Goal: Transaction & Acquisition: Purchase product/service

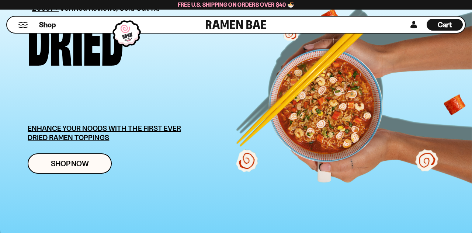
scroll to position [79, 0]
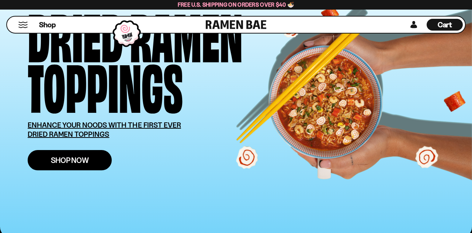
click at [78, 154] on link "Shop Now" at bounding box center [70, 160] width 84 height 20
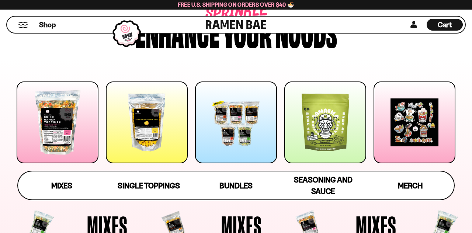
scroll to position [68, 0]
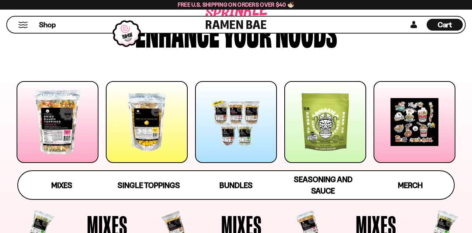
click at [151, 181] on span "Single Toppings" at bounding box center [149, 185] width 62 height 9
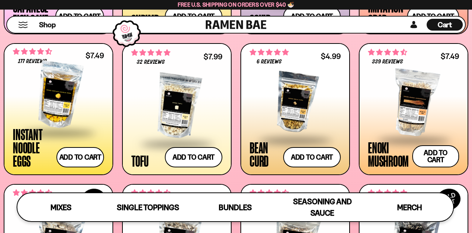
scroll to position [745, 0]
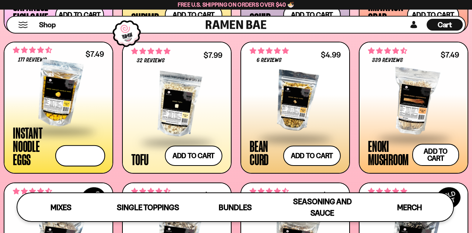
click at [82, 150] on button "Add to cart Add ― Regular price $7.49 Regular price Sale price $7.49 Unit price…" at bounding box center [80, 155] width 50 height 21
click at [79, 150] on button "Add to cart Add ― Regular price $7.49 Regular price Sale price $7.49 Unit price…" at bounding box center [80, 155] width 50 height 21
click at [77, 151] on button "Add to cart Add ― Regular price $7.49 Regular price Sale price $7.49 Unit price…" at bounding box center [80, 155] width 50 height 21
click at [87, 151] on button "Add to cart Add ― Regular price $7.49 Regular price Sale price $7.49 Unit price…" at bounding box center [80, 155] width 50 height 21
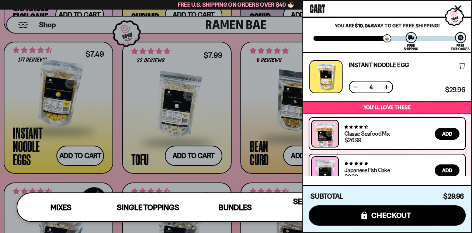
click at [355, 87] on button at bounding box center [355, 86] width 7 height 7
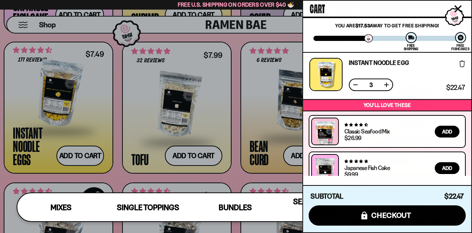
scroll to position [0, 0]
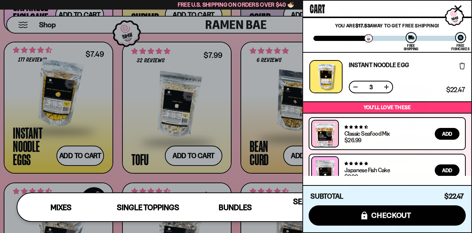
click at [237, 174] on div at bounding box center [236, 116] width 472 height 233
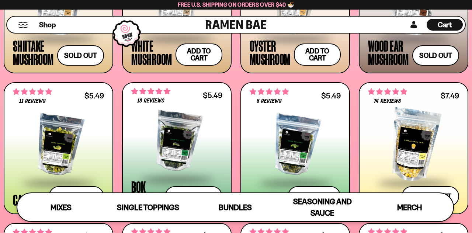
scroll to position [986, 0]
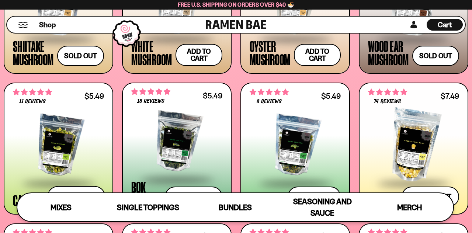
click at [77, 193] on button "Add to cart Add ― Regular price $5.49 Regular price Sale price $5.49 Unit price…" at bounding box center [77, 196] width 58 height 21
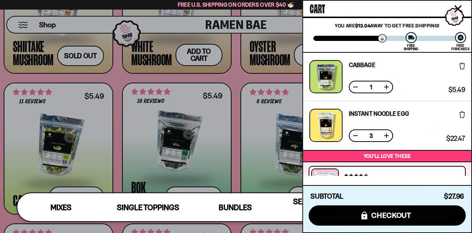
click at [74, 192] on div at bounding box center [236, 116] width 472 height 233
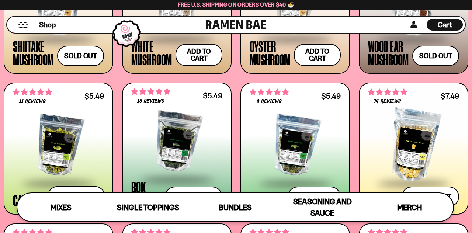
click at [80, 196] on button "Add to cart Add ― Regular price $5.49 Regular price Sale price $5.49 Unit price…" at bounding box center [77, 196] width 58 height 21
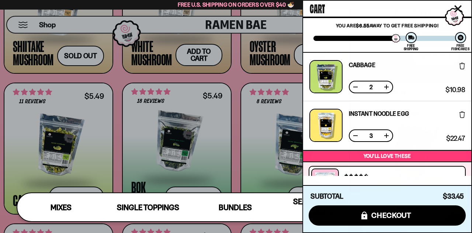
click at [76, 196] on div at bounding box center [236, 116] width 472 height 233
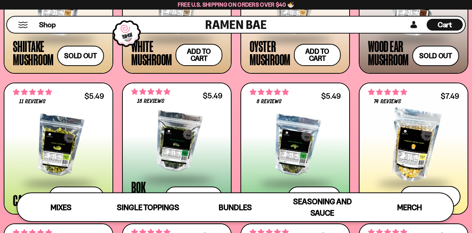
click at [435, 196] on button "Add to cart Add ― Regular price $7.49 Regular price Sale price $7.49 Unit price…" at bounding box center [430, 196] width 61 height 21
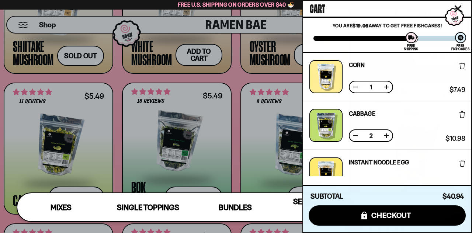
click at [387, 136] on button at bounding box center [386, 135] width 7 height 7
click at [386, 86] on button at bounding box center [386, 86] width 7 height 7
click at [386, 87] on button at bounding box center [386, 86] width 7 height 7
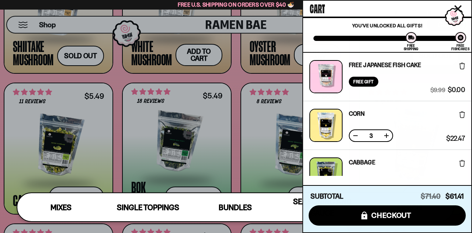
click at [232, 210] on div at bounding box center [236, 116] width 472 height 233
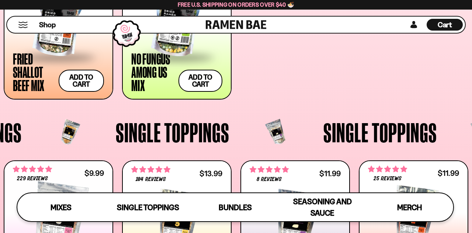
scroll to position [486, 0]
